Goal: Communication & Community: Answer question/provide support

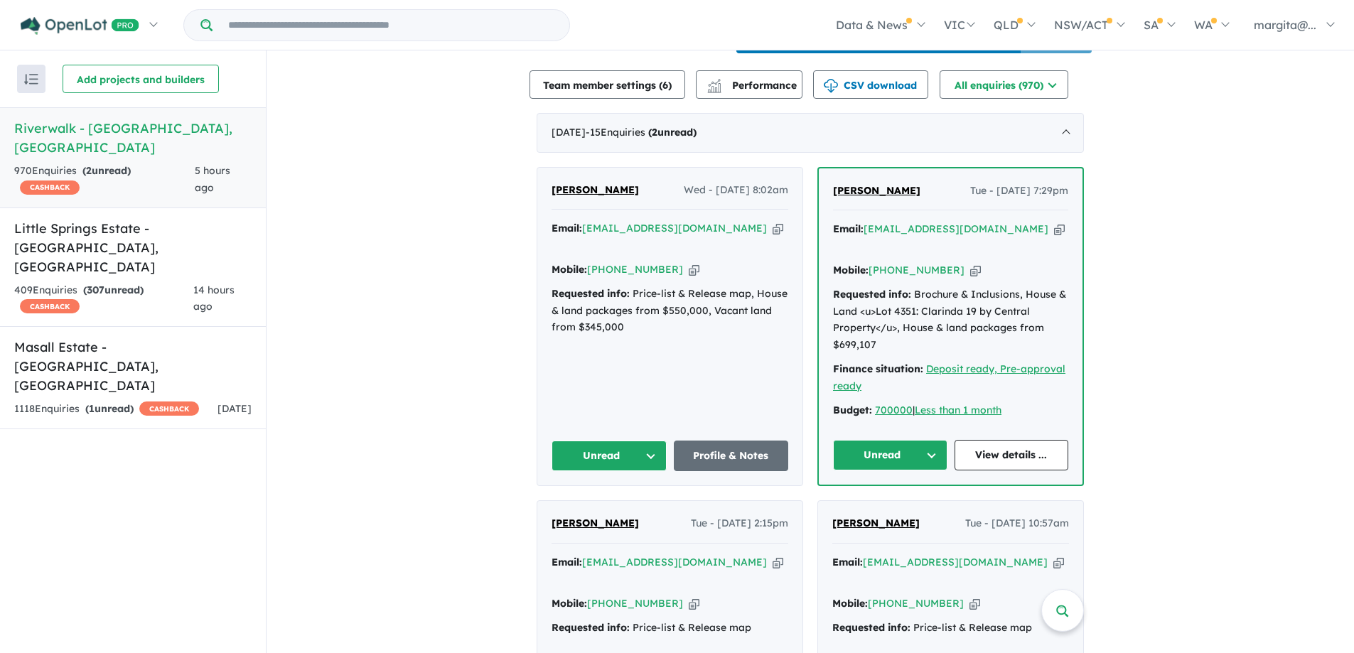
scroll to position [571, 0]
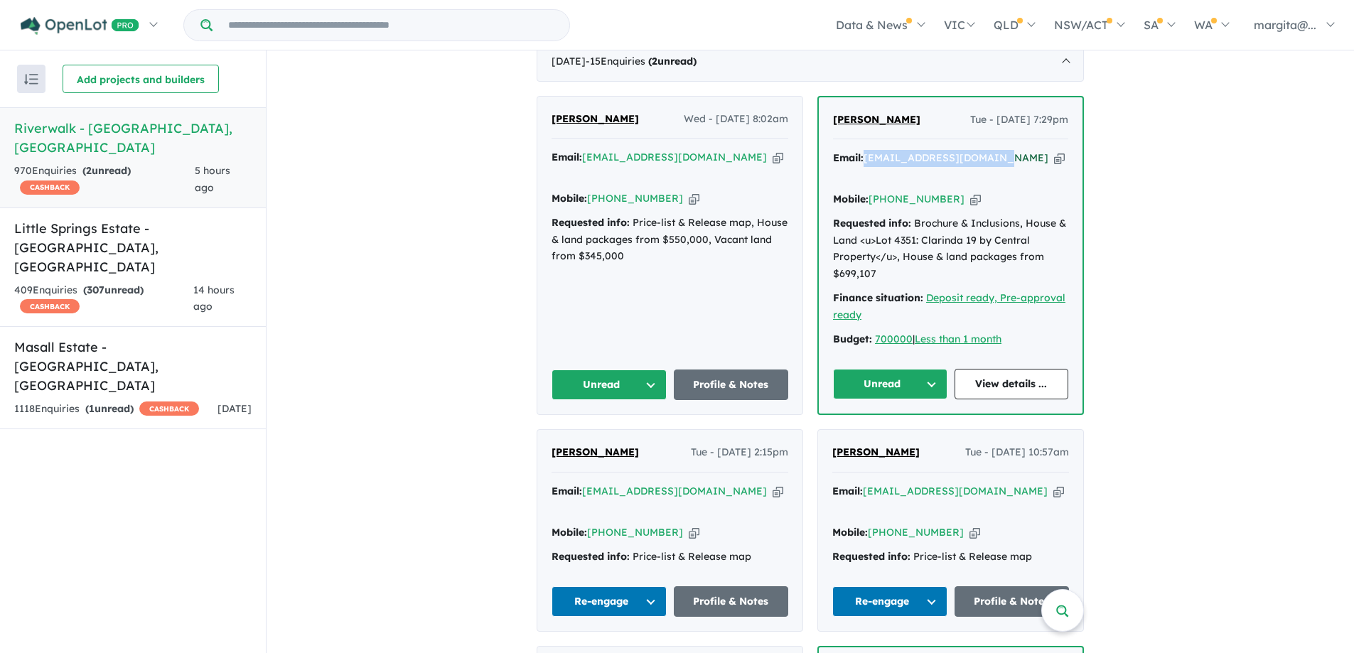
drag, startPoint x: 1000, startPoint y: 175, endPoint x: 864, endPoint y: 171, distance: 135.8
click at [864, 171] on div "Email: [EMAIL_ADDRESS][DOMAIN_NAME] Copied!" at bounding box center [950, 167] width 235 height 34
copy a%20Riverwalk%20-%20Werribee"] "[EMAIL_ADDRESS][DOMAIN_NAME]"
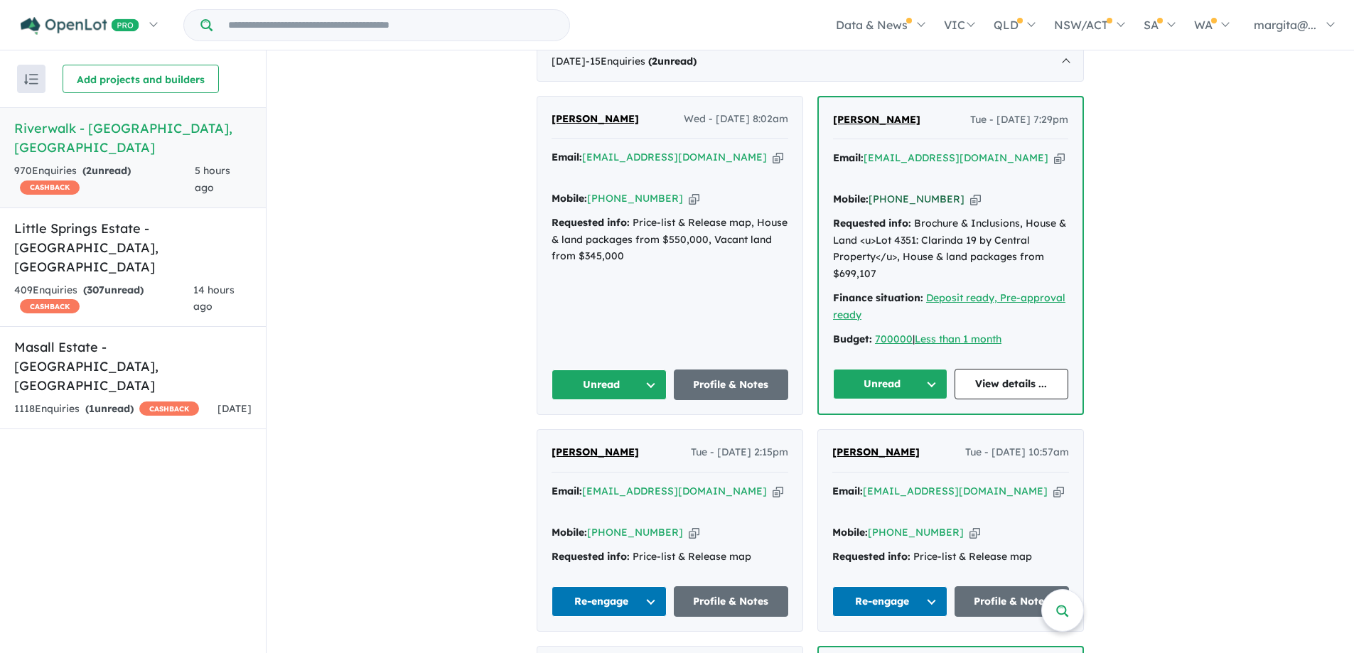
drag, startPoint x: 946, startPoint y: 198, endPoint x: 888, endPoint y: 191, distance: 58.0
click at [888, 191] on div "Mobile: [PHONE_NUMBER] Copied!" at bounding box center [950, 199] width 235 height 17
copy link "450 551 007"
click at [928, 379] on button "Unread" at bounding box center [890, 384] width 114 height 31
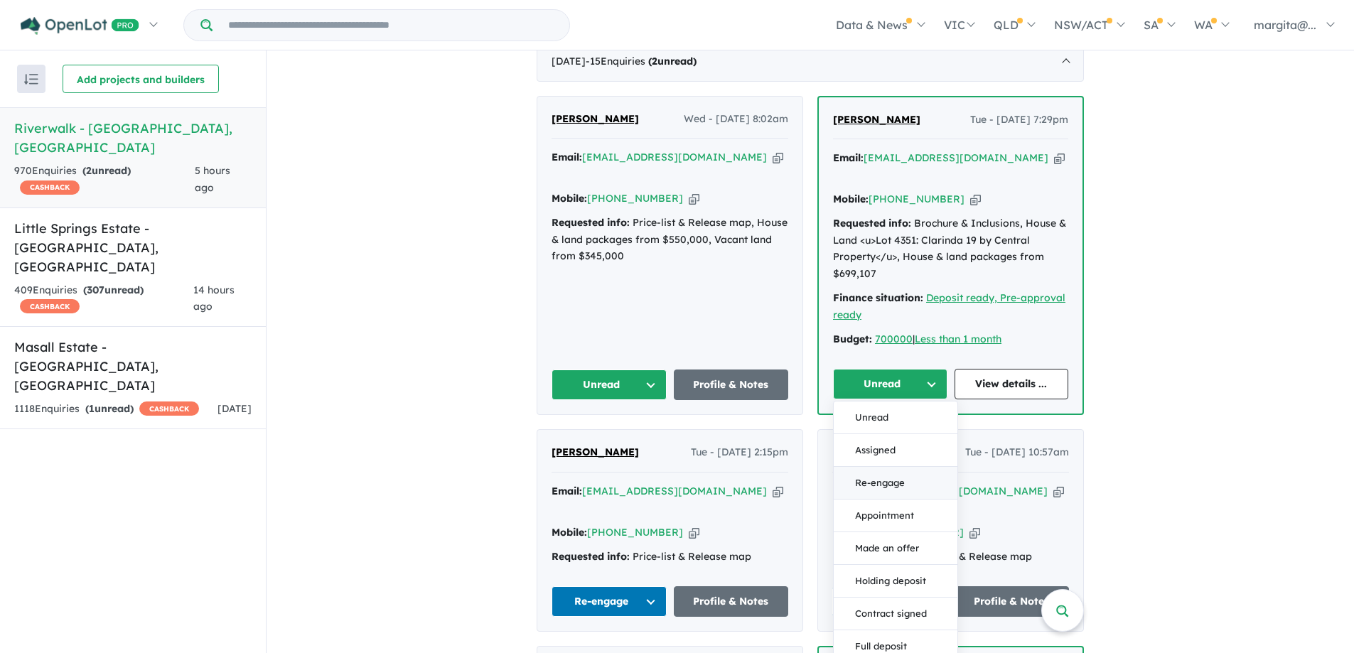
click at [863, 477] on button "Re-engage" at bounding box center [895, 483] width 124 height 33
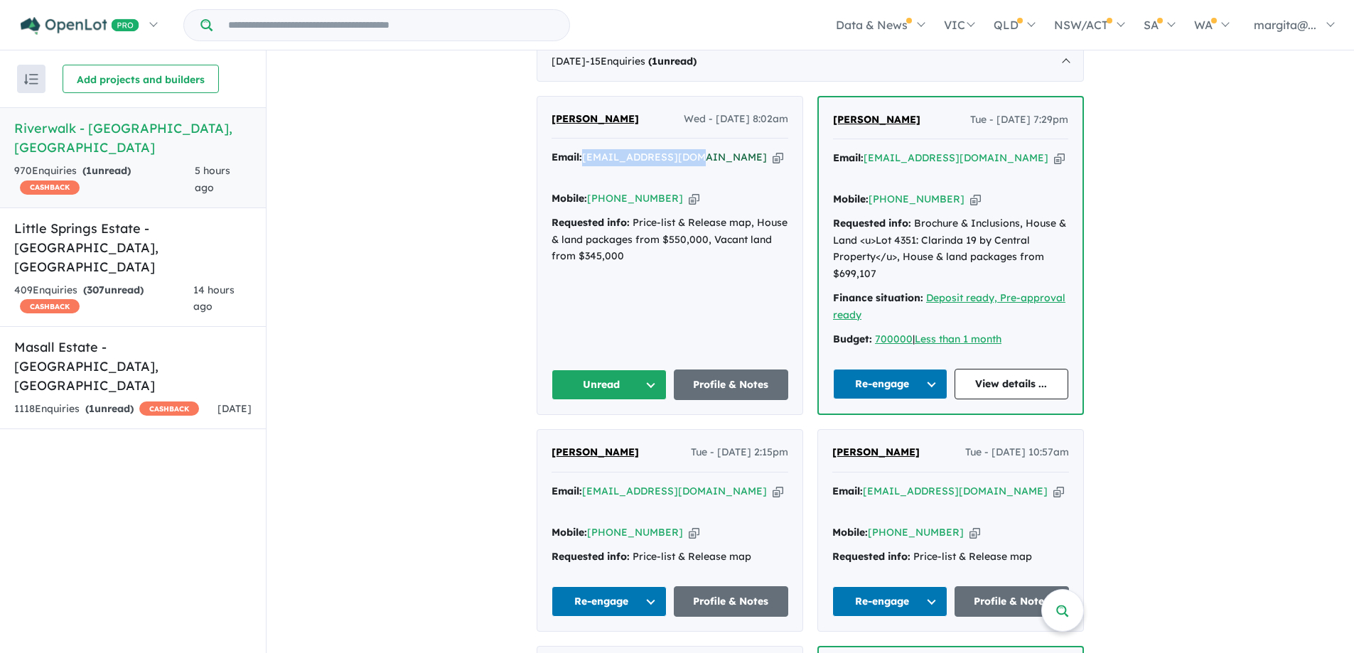
drag, startPoint x: 694, startPoint y: 173, endPoint x: 583, endPoint y: 174, distance: 110.9
click at [583, 174] on div "Email: [EMAIL_ADDRESS][DOMAIN_NAME] Copied!" at bounding box center [669, 166] width 237 height 34
copy a%20Riverwalk%20-%20Werribee"] "[EMAIL_ADDRESS][DOMAIN_NAME]"
drag, startPoint x: 623, startPoint y: 182, endPoint x: 556, endPoint y: 323, distance: 156.7
click at [556, 323] on div "[PERSON_NAME] Wed - [DATE] 8:02am Email: [EMAIL_ADDRESS][DOMAIN_NAME] Copied! M…" at bounding box center [669, 256] width 265 height 318
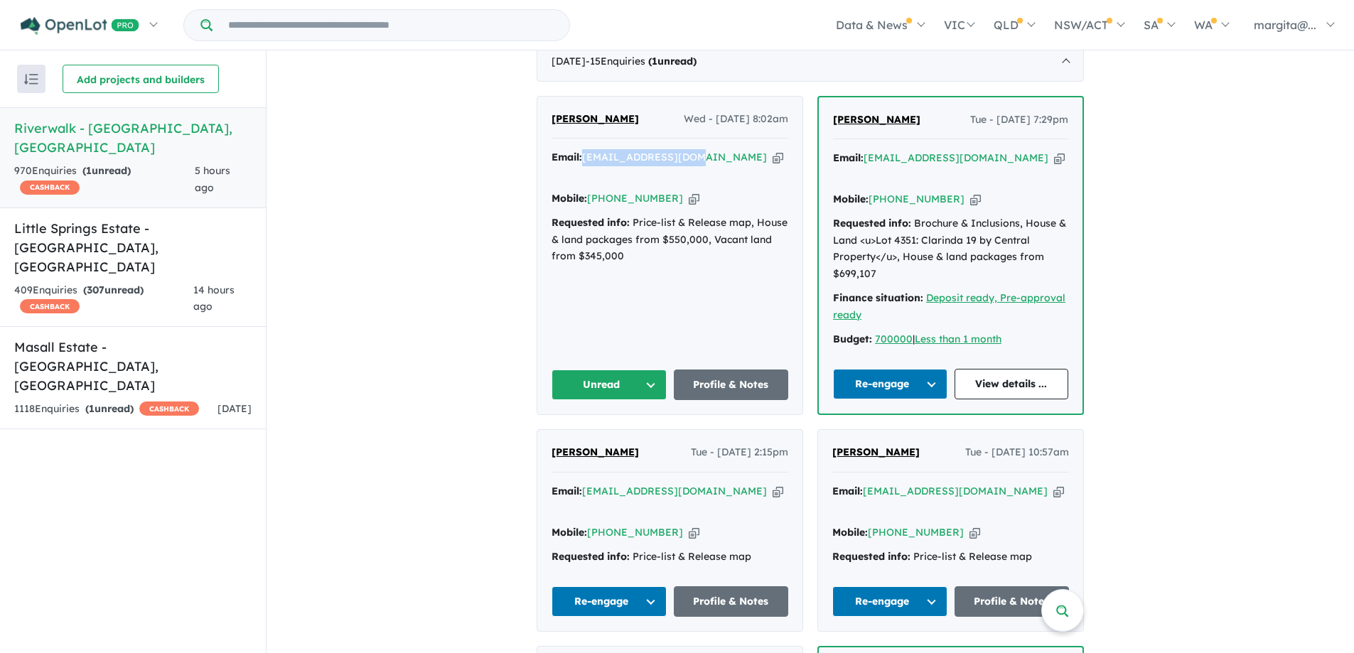
drag, startPoint x: 694, startPoint y: 171, endPoint x: 581, endPoint y: 172, distance: 112.3
click at [581, 172] on div "Email: [EMAIL_ADDRESS][DOMAIN_NAME] Copied!" at bounding box center [669, 166] width 237 height 34
copy a%20Riverwalk%20-%20Werribee"] "[EMAIL_ADDRESS][DOMAIN_NAME]"
click at [647, 384] on button "Unread" at bounding box center [608, 384] width 115 height 31
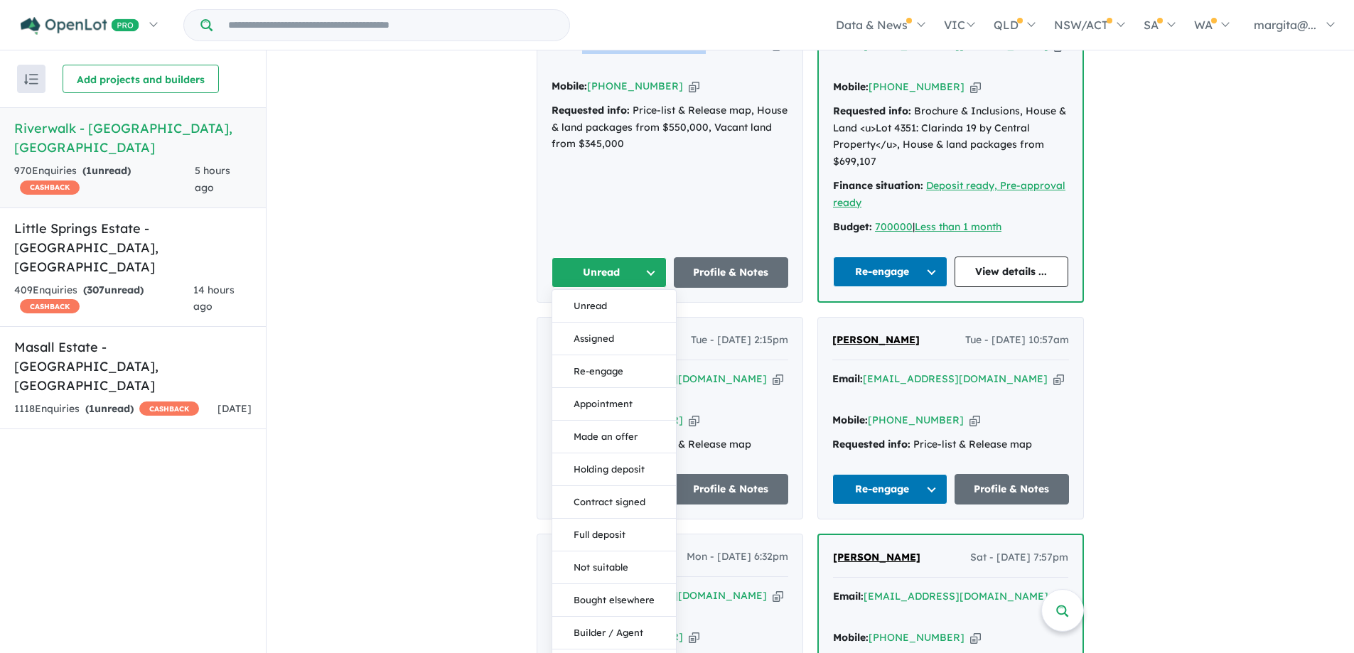
scroll to position [713, 0]
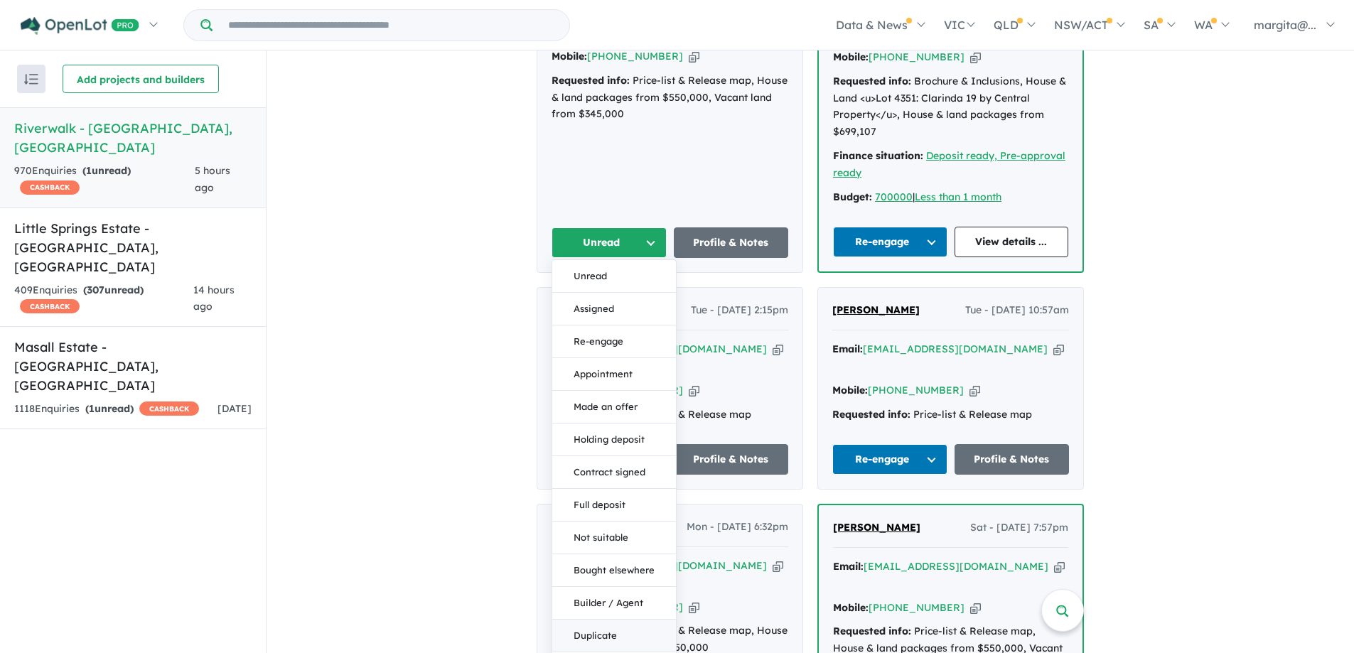
click at [591, 624] on button "Duplicate" at bounding box center [614, 636] width 124 height 33
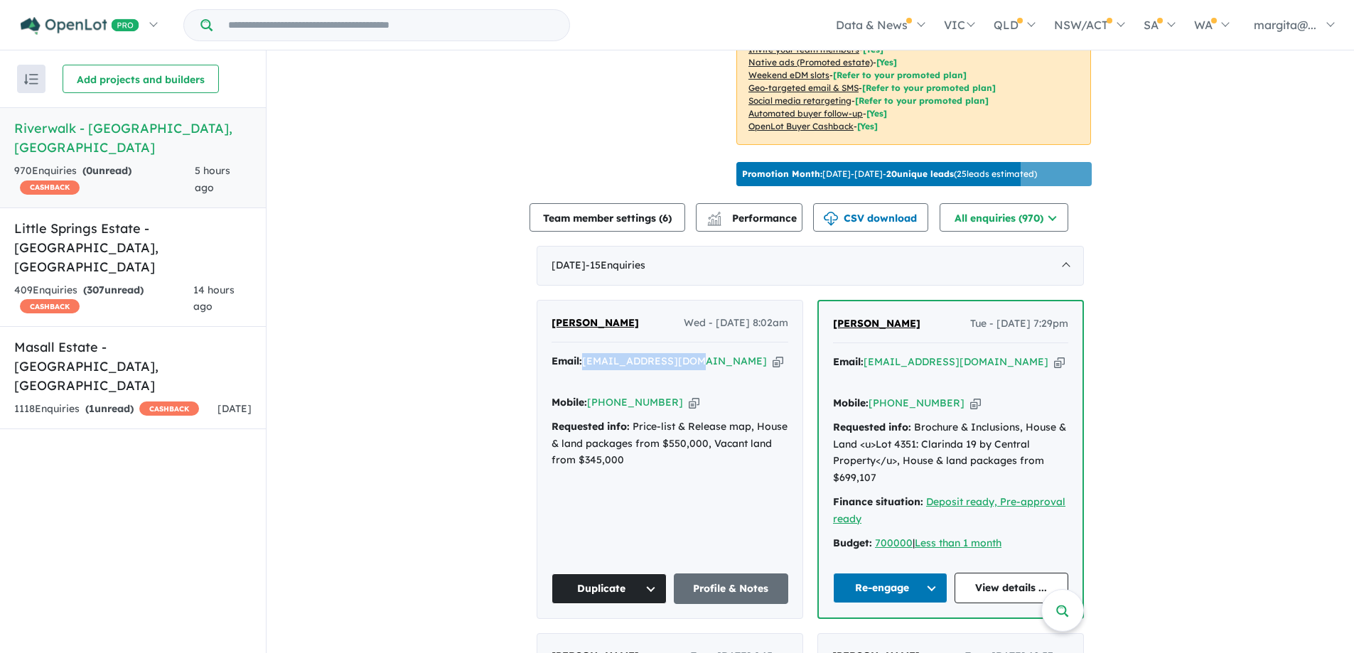
scroll to position [357, 0]
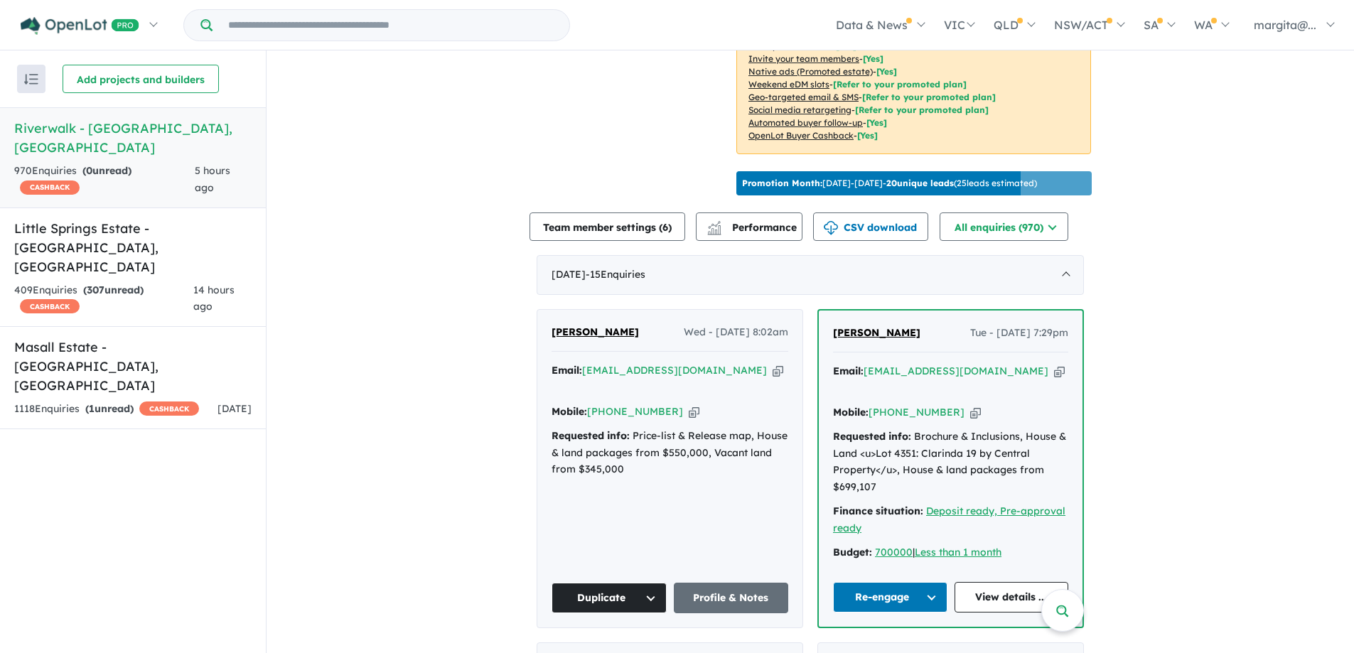
click at [684, 507] on div "[PERSON_NAME] Wed - [DATE] 8:02am Email: [EMAIL_ADDRESS][DOMAIN_NAME] Copied! M…" at bounding box center [669, 469] width 265 height 318
drag, startPoint x: 665, startPoint y: 409, endPoint x: 606, endPoint y: 406, distance: 59.0
click at [606, 406] on div "Mobile: [PHONE_NUMBER] Copied!" at bounding box center [669, 412] width 237 height 17
copy link "426 556 928"
